Goal: Transaction & Acquisition: Purchase product/service

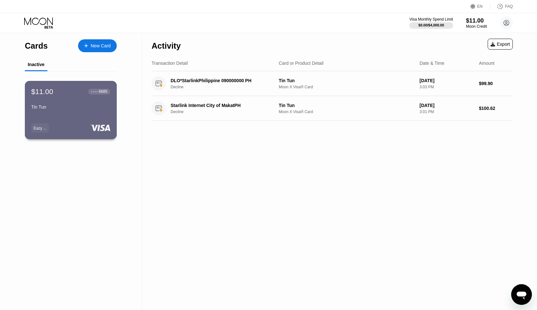
click at [65, 105] on div "Tin Tun" at bounding box center [70, 107] width 79 height 5
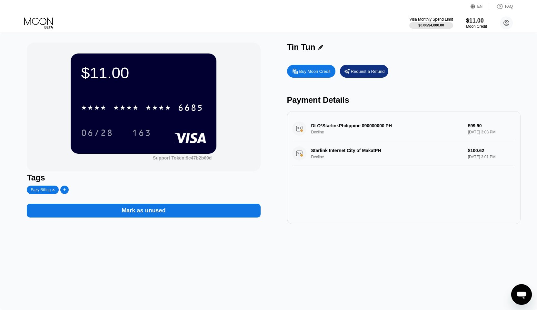
click at [356, 69] on div "Request a Refund" at bounding box center [368, 71] width 34 height 5
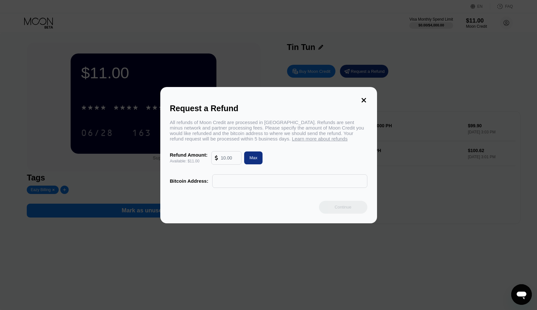
click at [249, 181] on input "text" at bounding box center [290, 181] width 148 height 13
click at [369, 102] on div "Request a Refund All refunds of Moon Credit are processed in [GEOGRAPHIC_DATA].…" at bounding box center [268, 155] width 217 height 137
click at [366, 101] on icon at bounding box center [363, 100] width 7 height 7
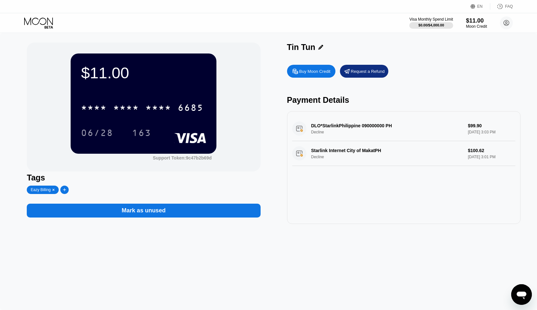
click at [312, 73] on div at bounding box center [271, 155] width 542 height 310
click at [312, 73] on div "Buy Moon Credit" at bounding box center [314, 71] width 31 height 5
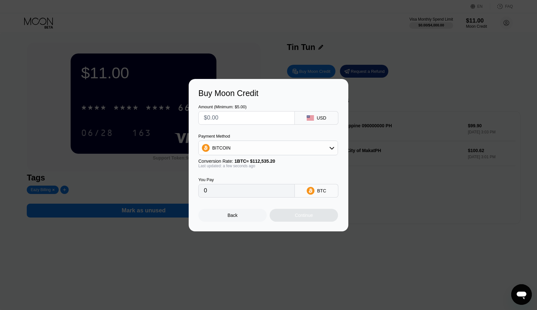
drag, startPoint x: 240, startPoint y: 120, endPoint x: 236, endPoint y: 117, distance: 5.2
click at [239, 119] on input "text" at bounding box center [247, 118] width 86 height 13
type input "$5"
type input "0.00004444"
type input "$5"
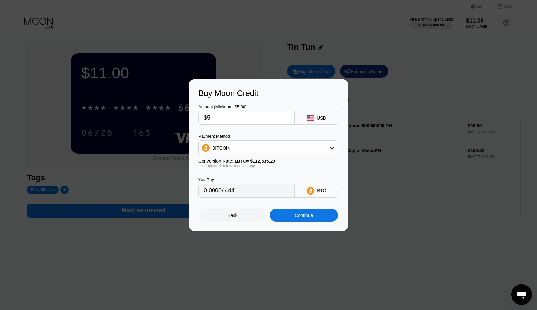
click at [328, 153] on div "BITCOIN" at bounding box center [268, 148] width 139 height 13
click at [269, 177] on div "USDT on TRON" at bounding box center [272, 179] width 122 height 5
type input "5.05"
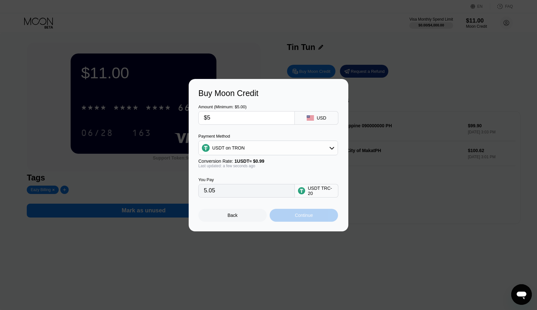
click at [307, 216] on div "Continue" at bounding box center [304, 215] width 18 height 5
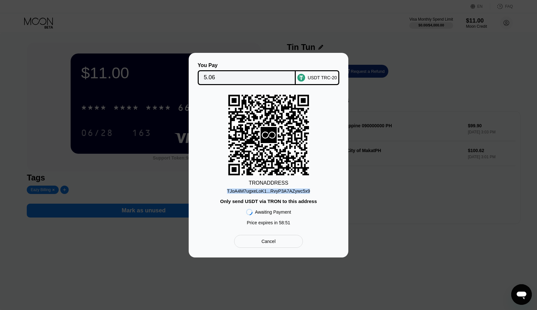
drag, startPoint x: 315, startPoint y: 191, endPoint x: 227, endPoint y: 193, distance: 88.1
click at [227, 193] on div "TRON ADDRESS TJoA4M7ugxeLoK1...RvyP3A7AZywc5x9 Only send USDT via TRON to this …" at bounding box center [268, 162] width 140 height 134
copy div "TJoA4M7ugxeLoK1...RvyP3A7AZywc5x9"
